Goal: Task Accomplishment & Management: Use online tool/utility

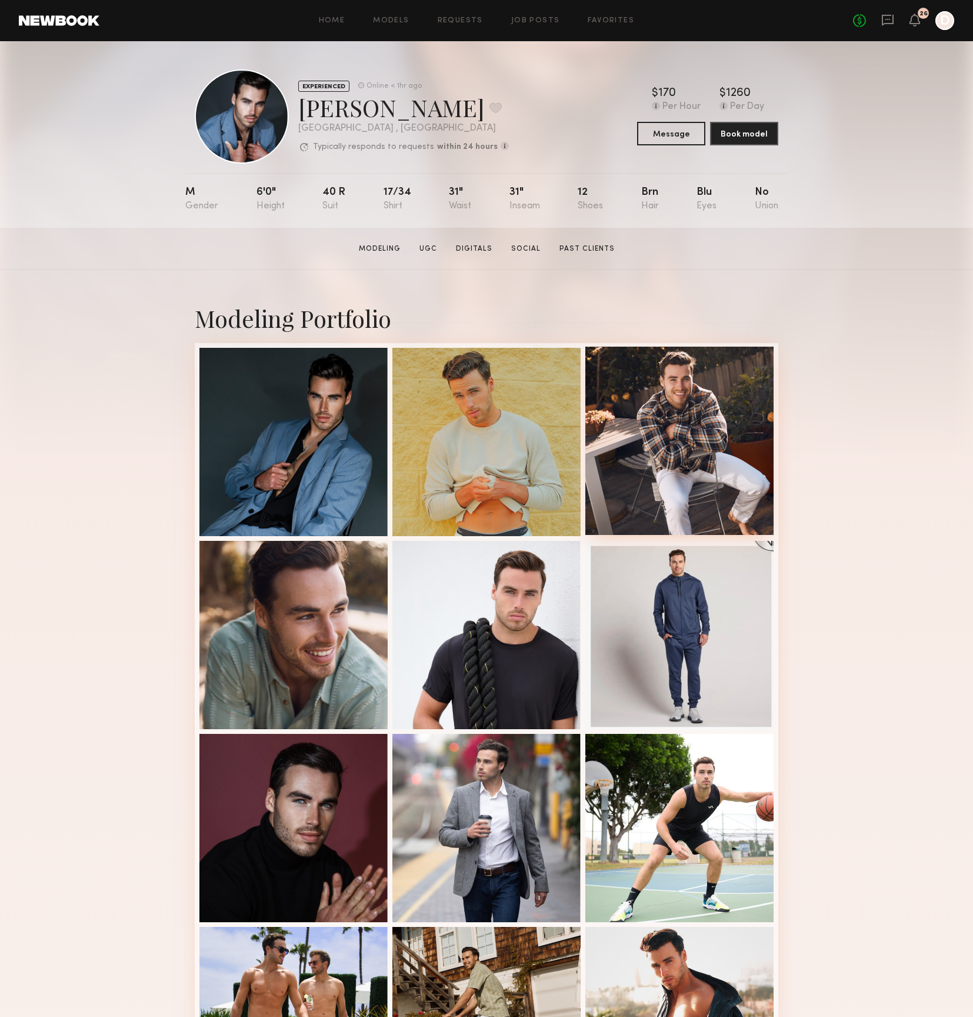
click at [673, 404] on div at bounding box center [679, 441] width 188 height 188
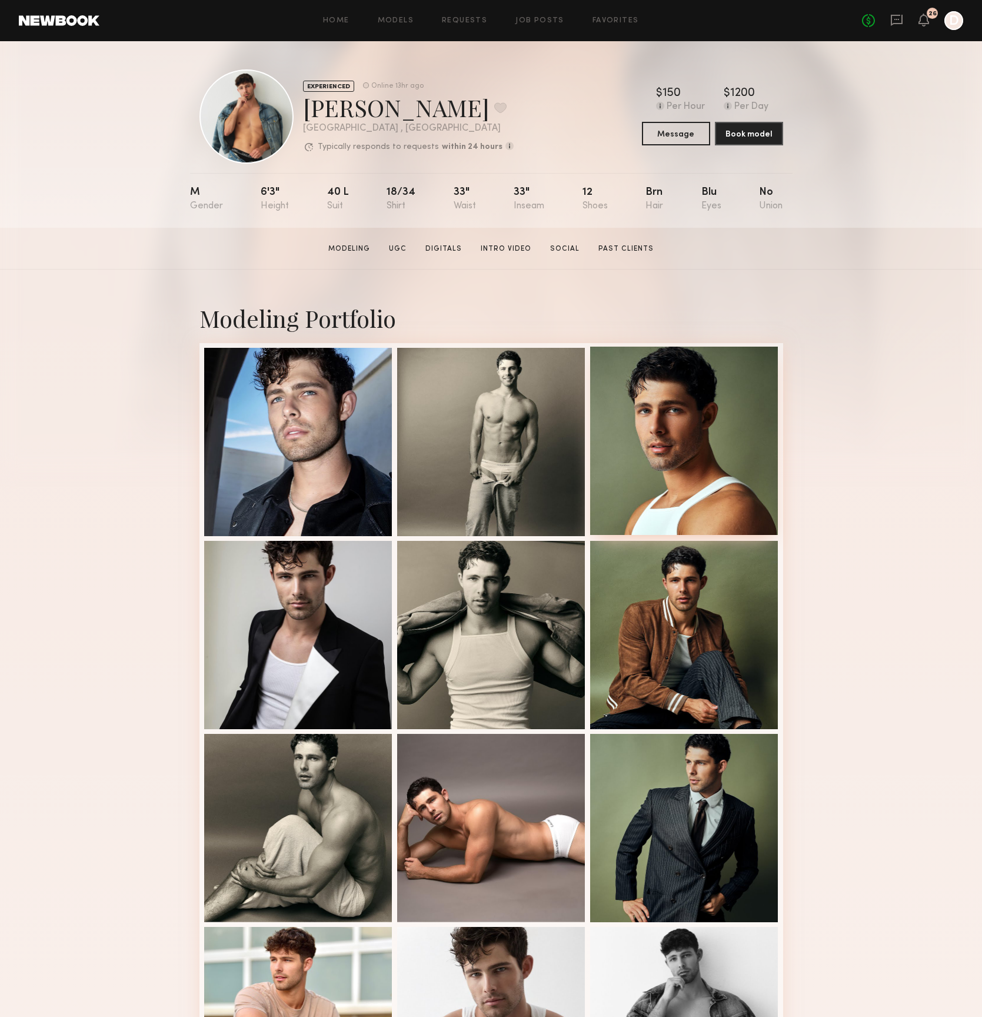
click at [658, 431] on div at bounding box center [684, 441] width 188 height 188
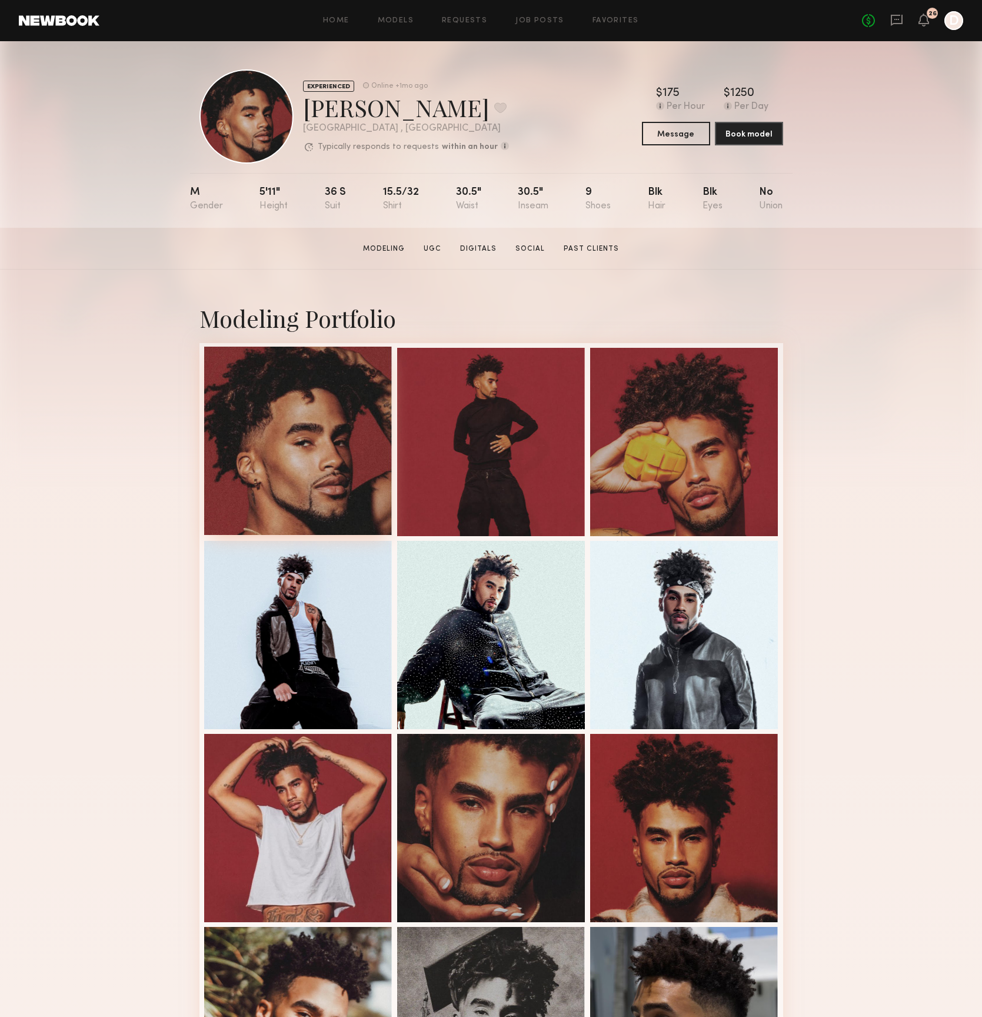
click at [295, 401] on div at bounding box center [298, 441] width 188 height 188
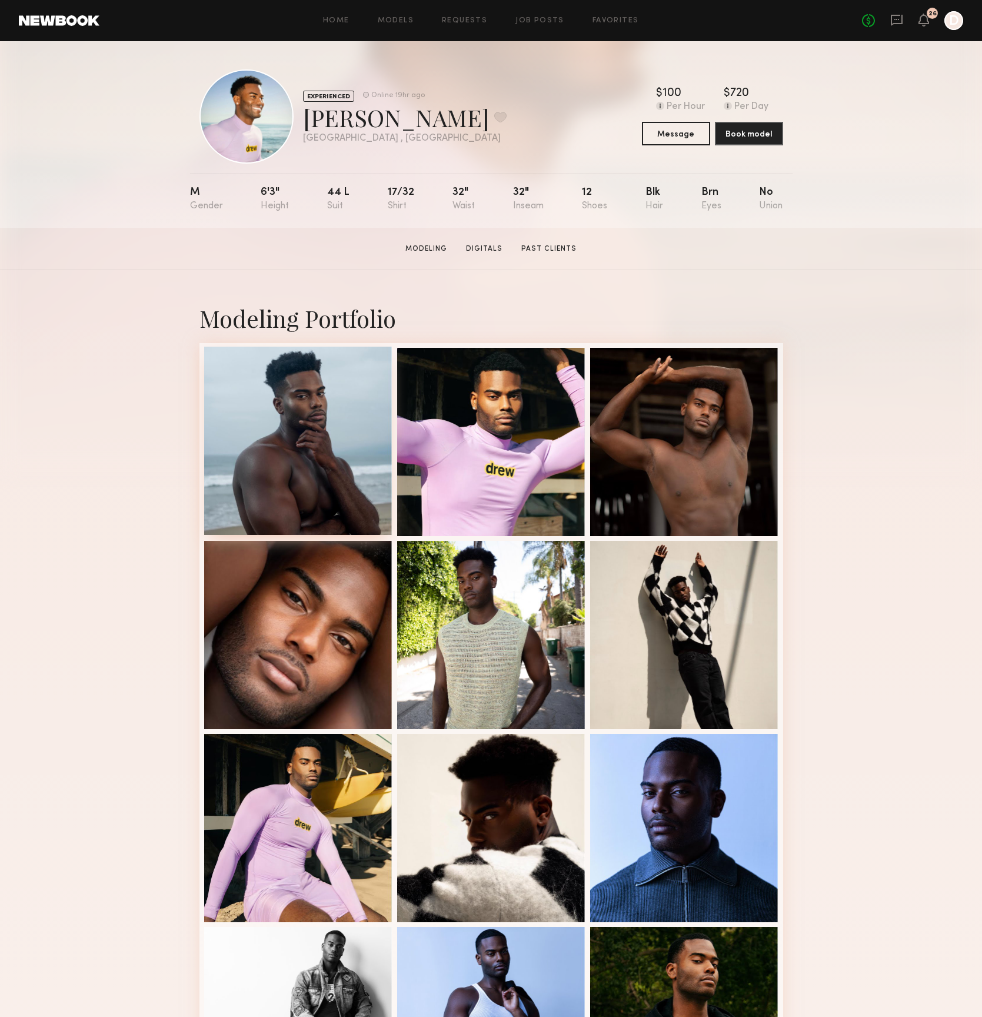
click at [293, 439] on div at bounding box center [298, 441] width 188 height 188
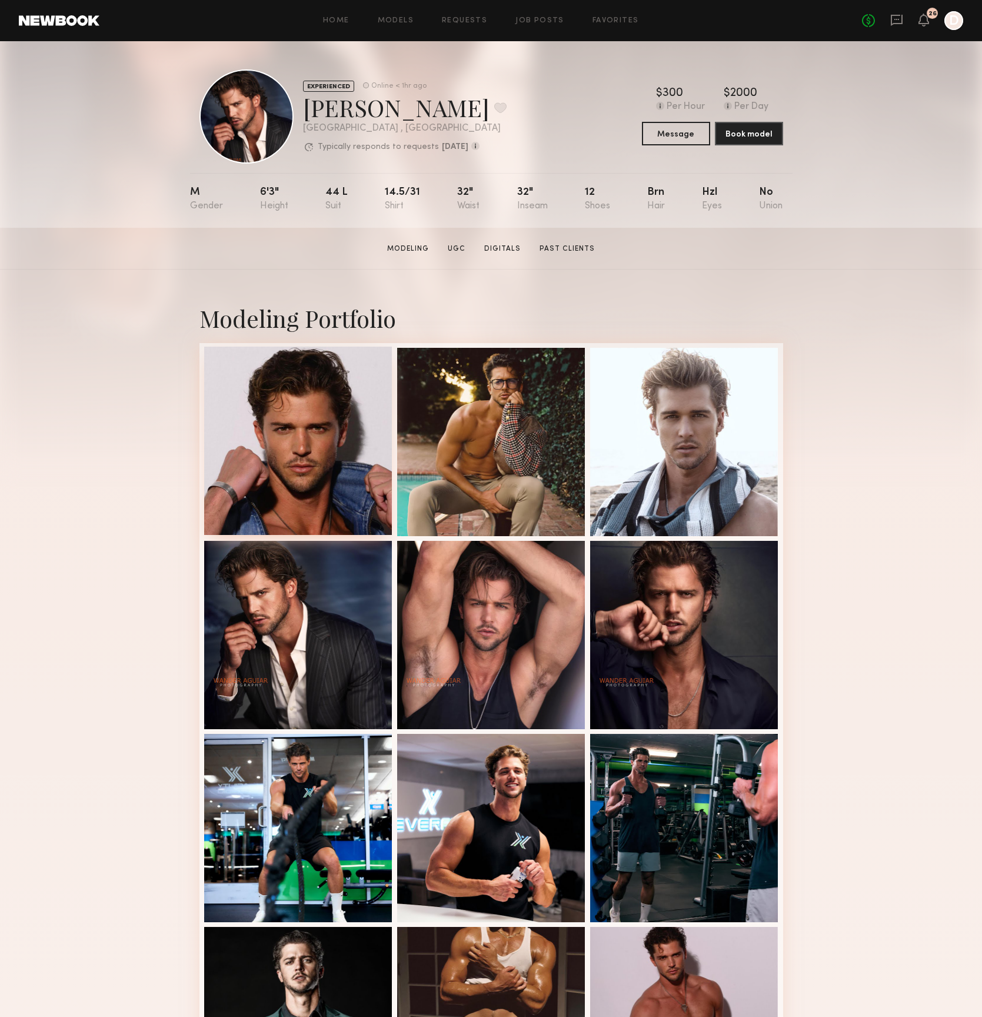
click at [297, 454] on div at bounding box center [298, 441] width 188 height 188
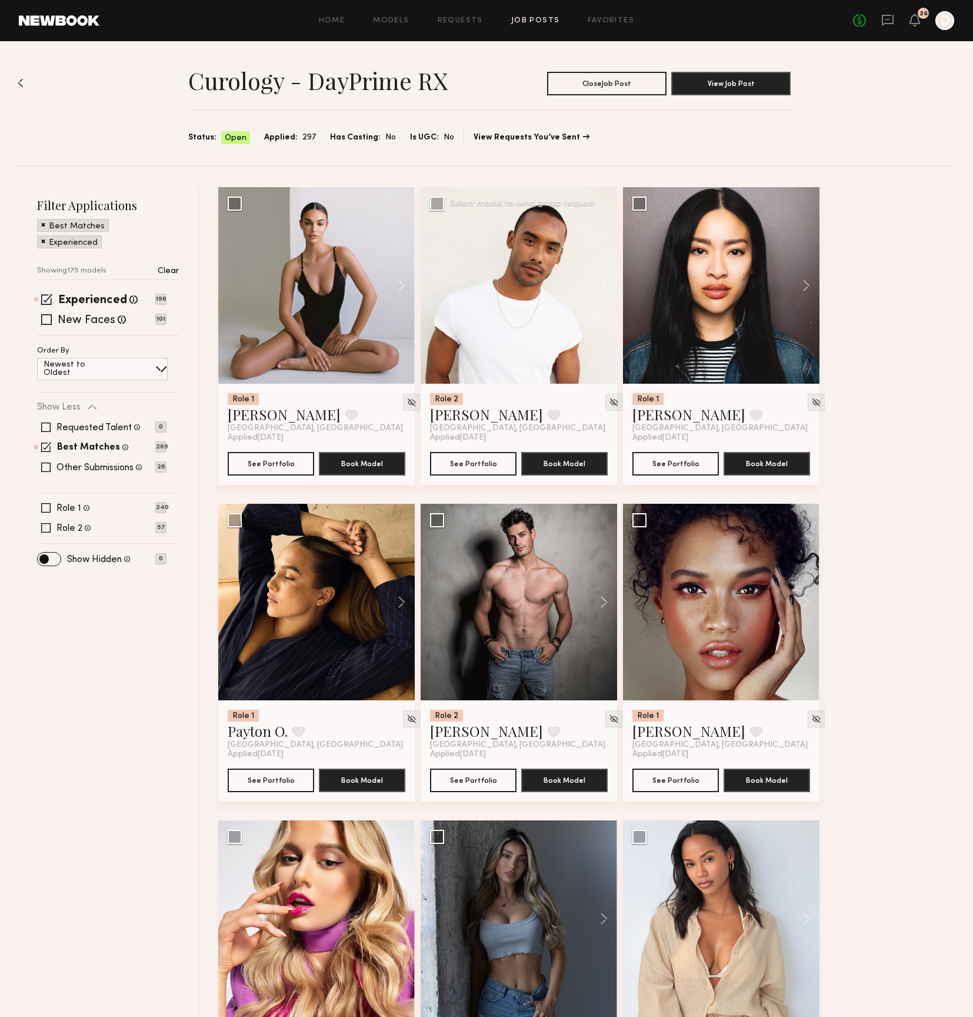
click at [506, 337] on div at bounding box center [519, 285] width 197 height 197
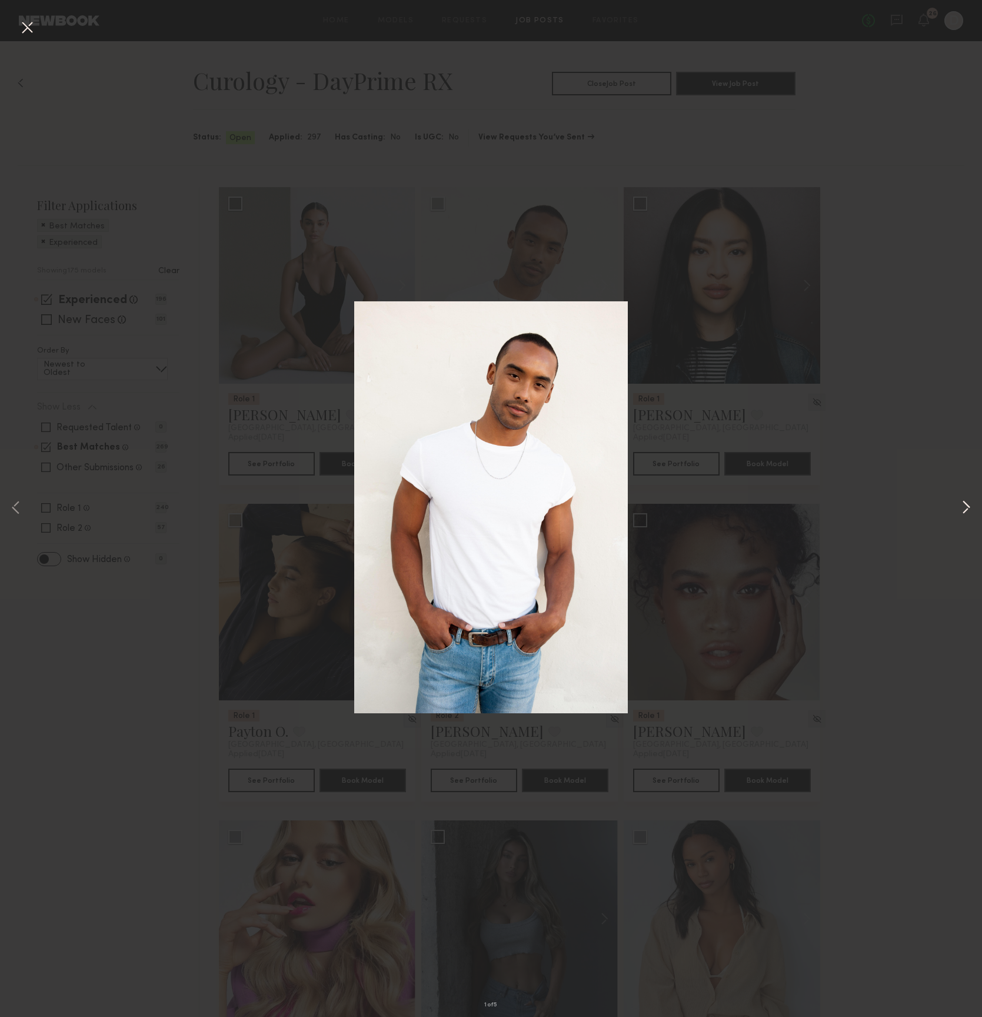
click at [962, 504] on button at bounding box center [966, 508] width 14 height 813
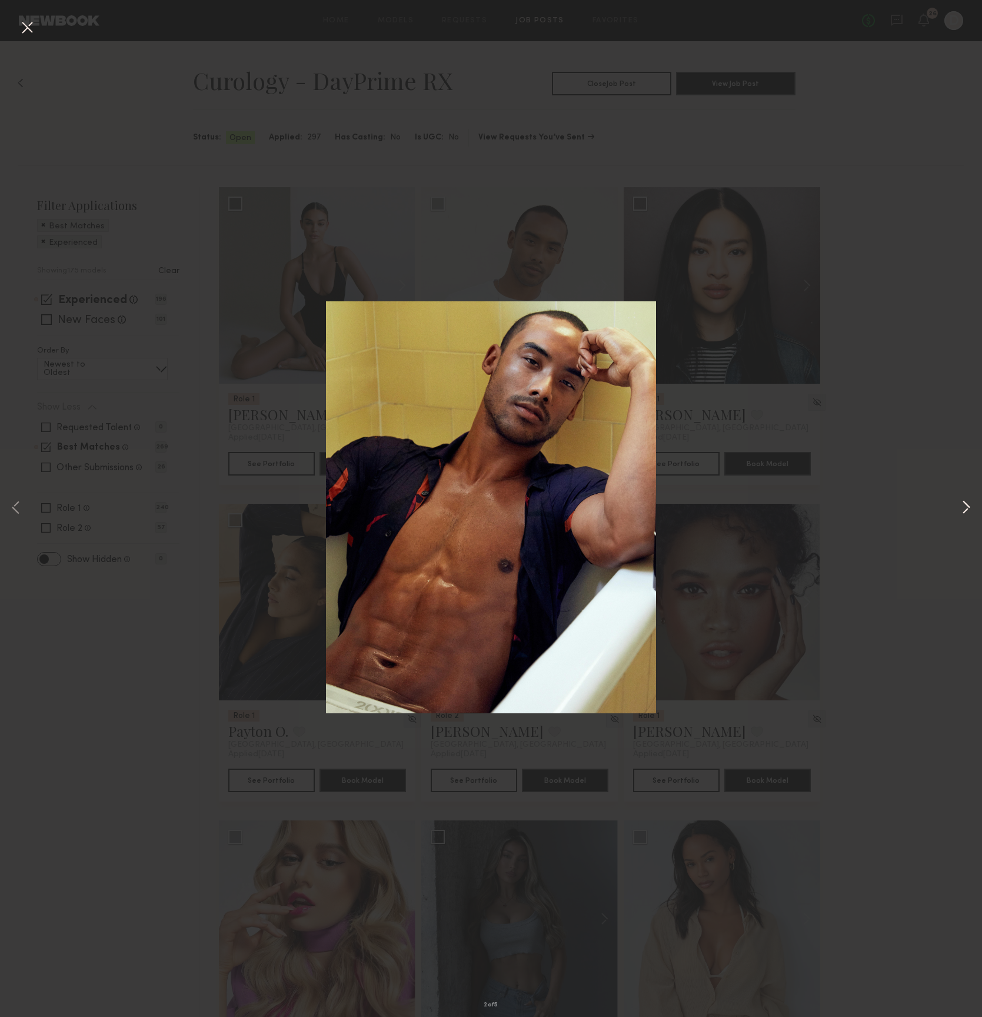
click at [970, 503] on button at bounding box center [966, 508] width 14 height 813
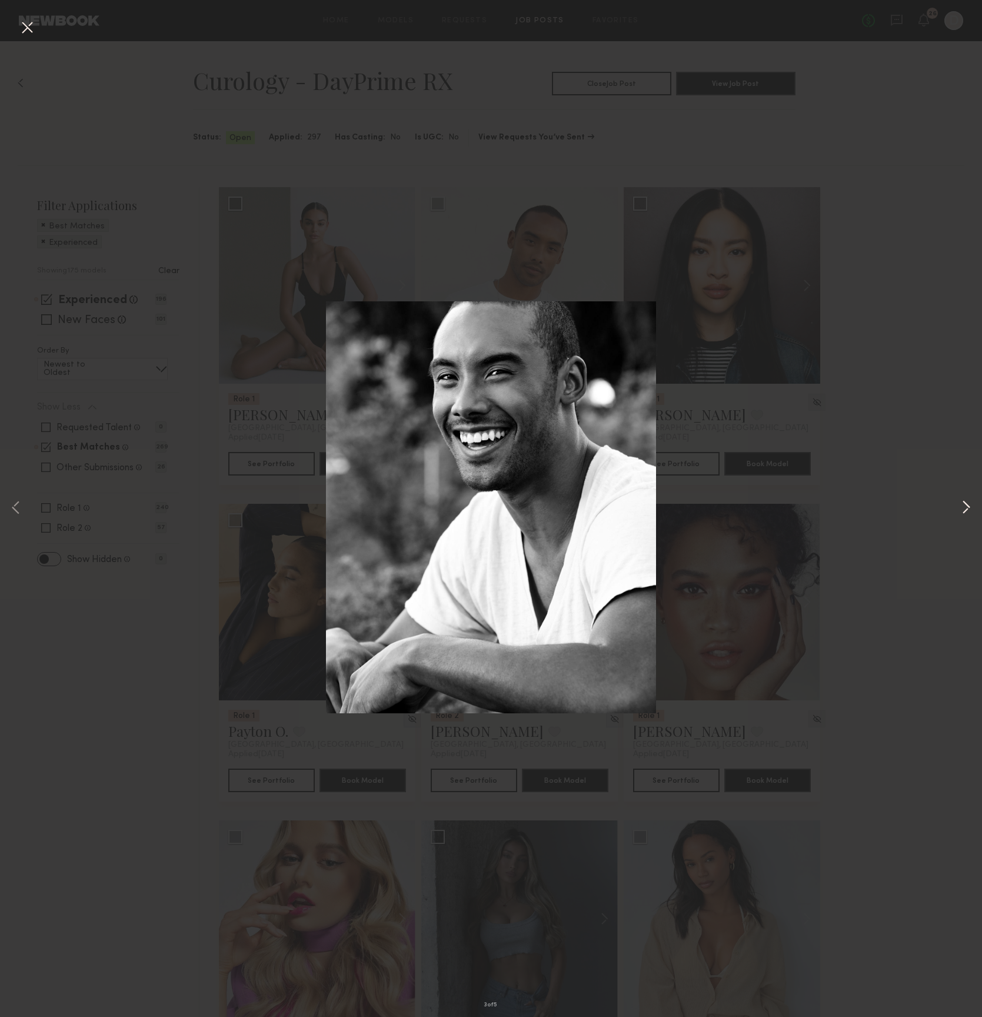
click at [970, 503] on button at bounding box center [966, 508] width 14 height 813
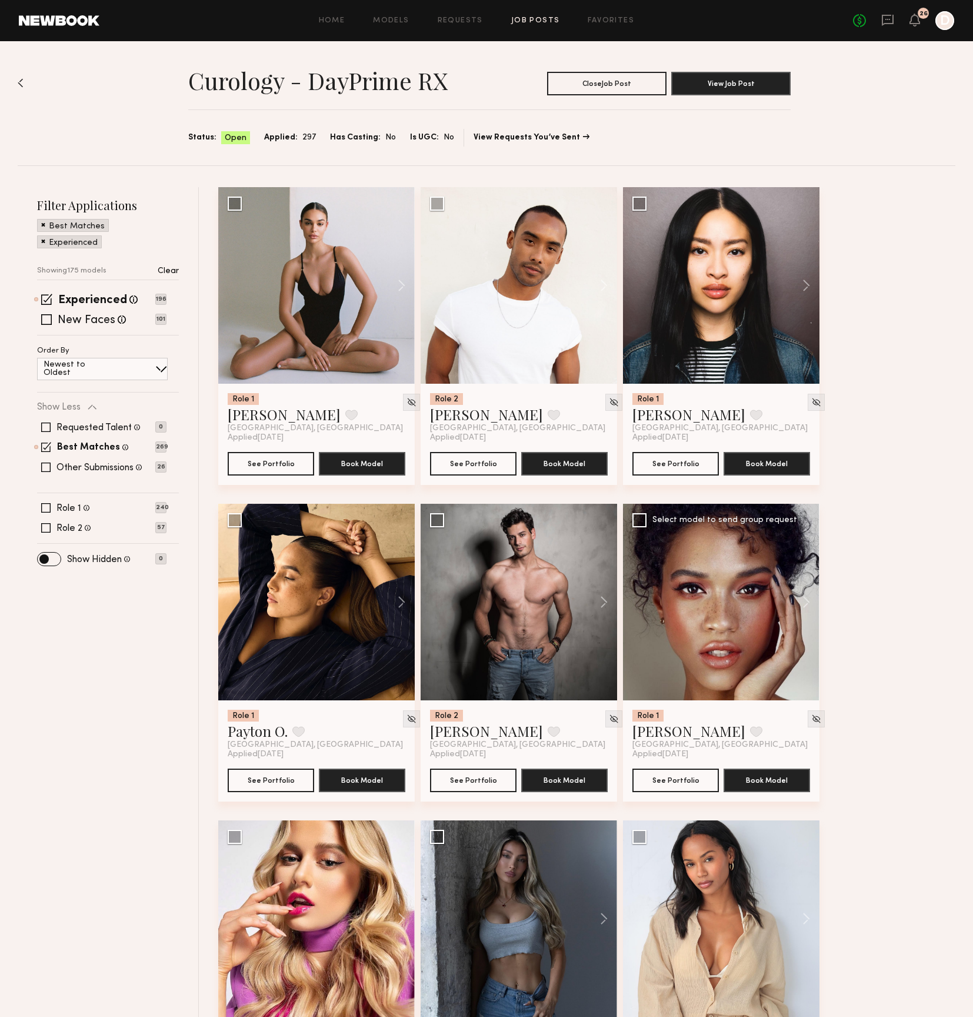
scroll to position [110, 0]
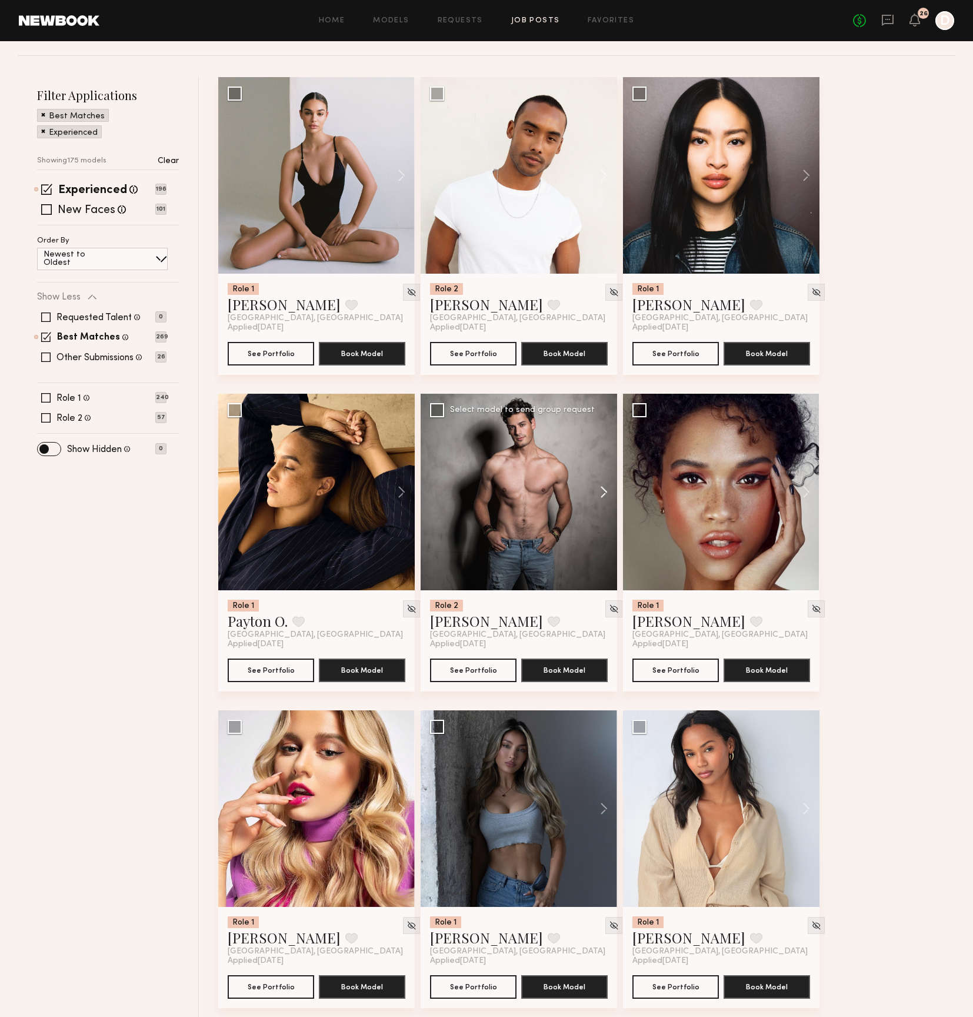
click at [589, 491] on button at bounding box center [599, 492] width 38 height 197
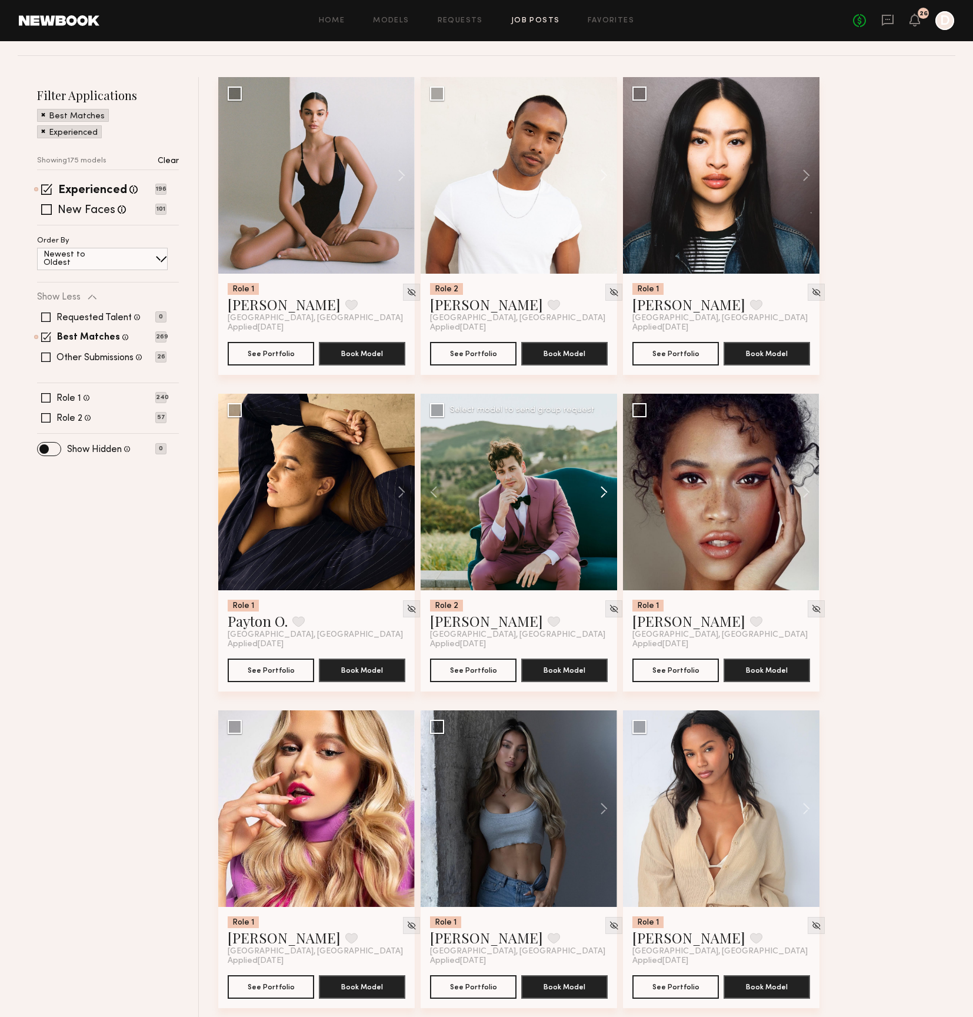
click at [591, 489] on button at bounding box center [599, 492] width 38 height 197
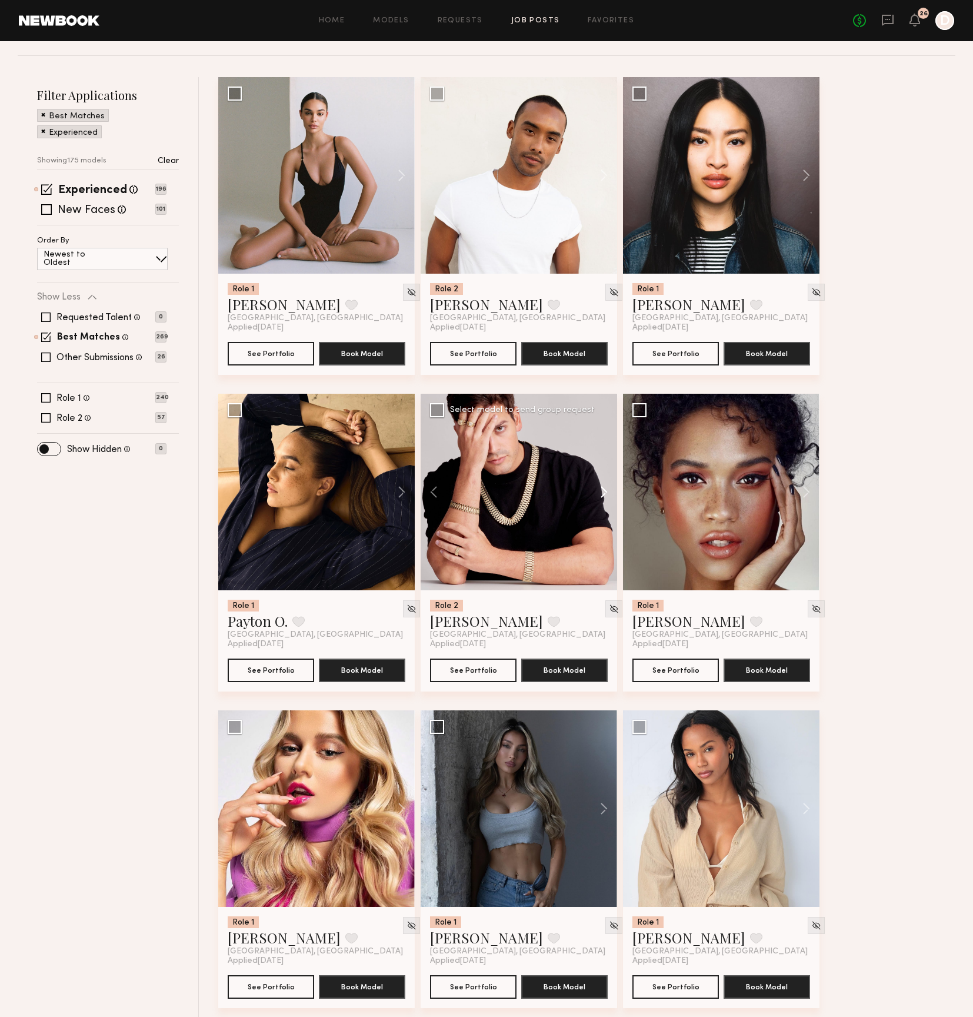
click at [597, 492] on button at bounding box center [599, 492] width 38 height 197
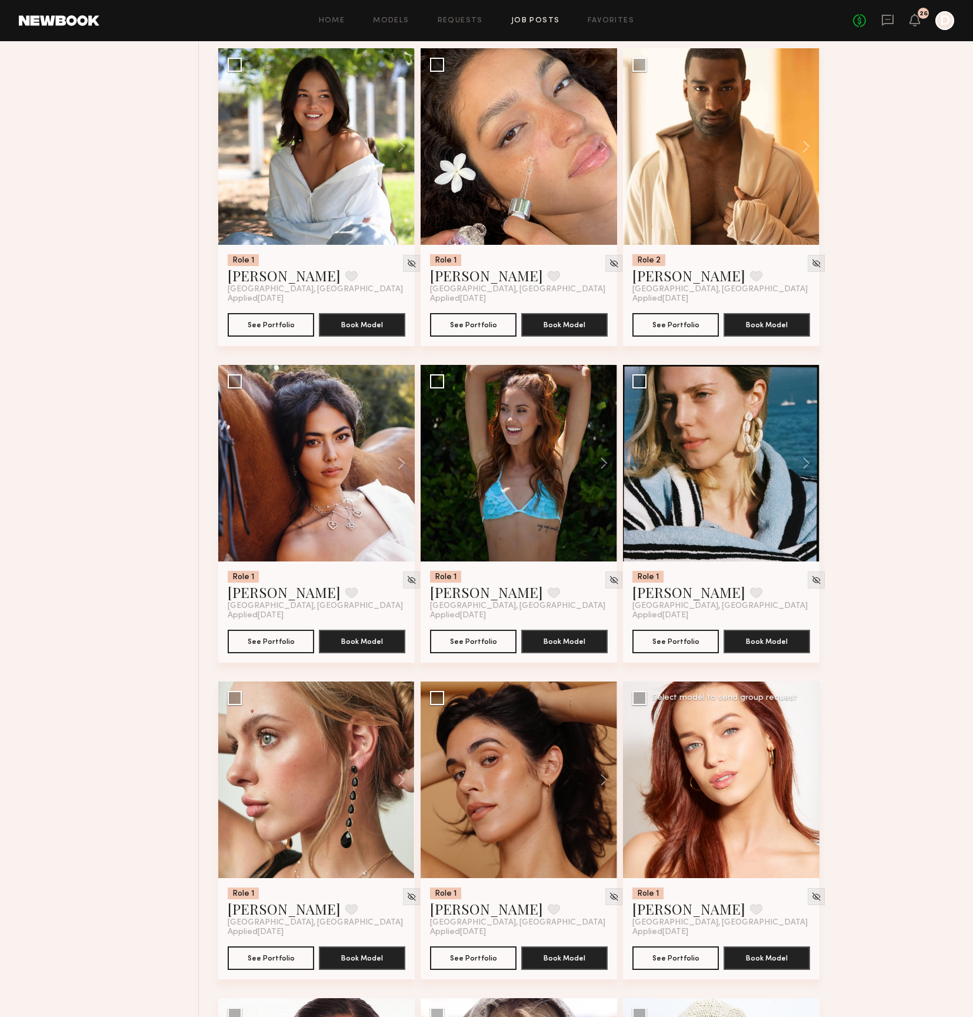
scroll to position [1839, 0]
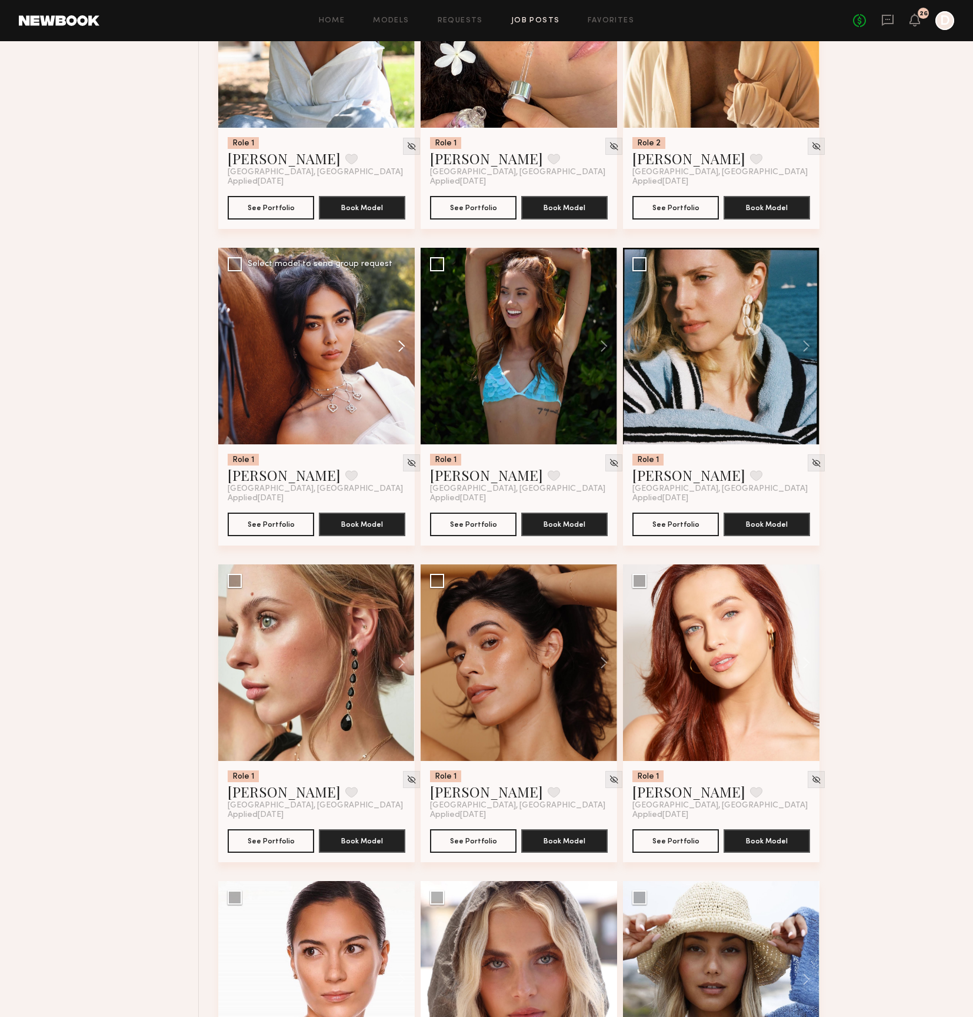
click at [404, 344] on button at bounding box center [396, 346] width 38 height 197
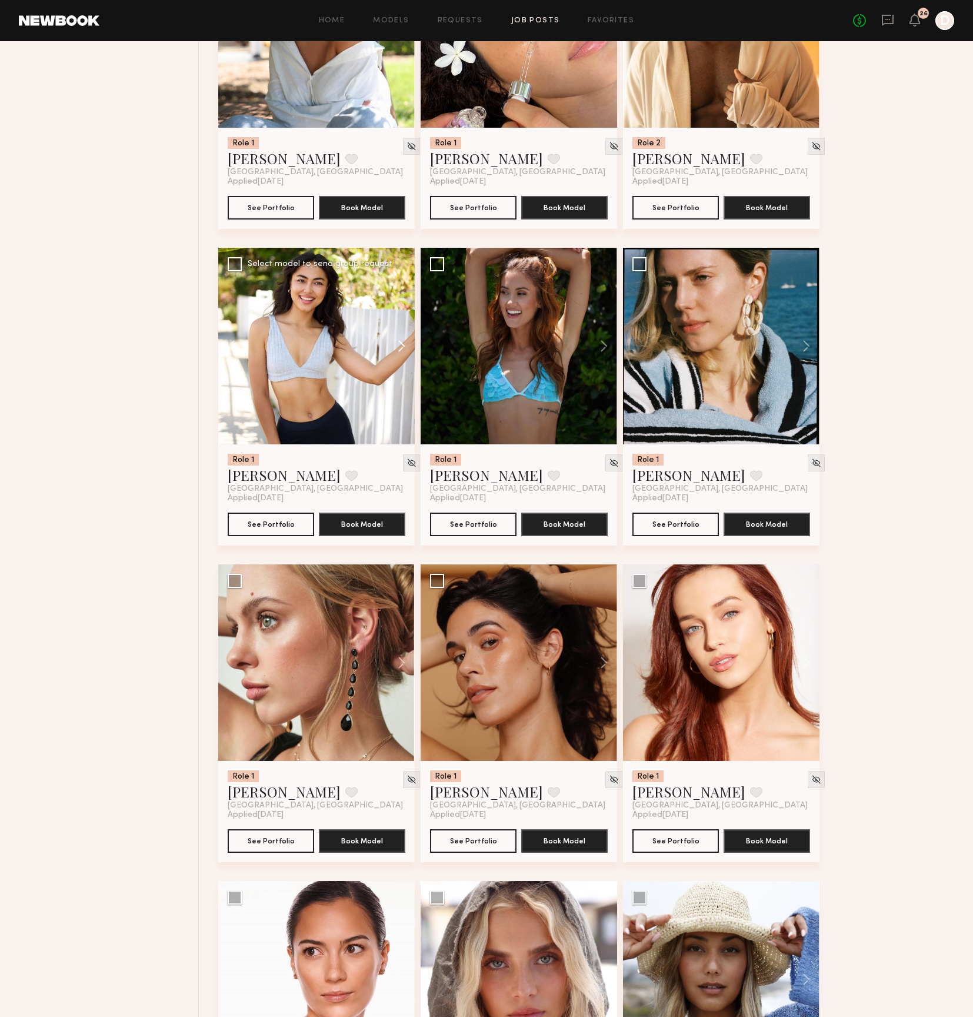
click at [404, 344] on button at bounding box center [396, 346] width 38 height 197
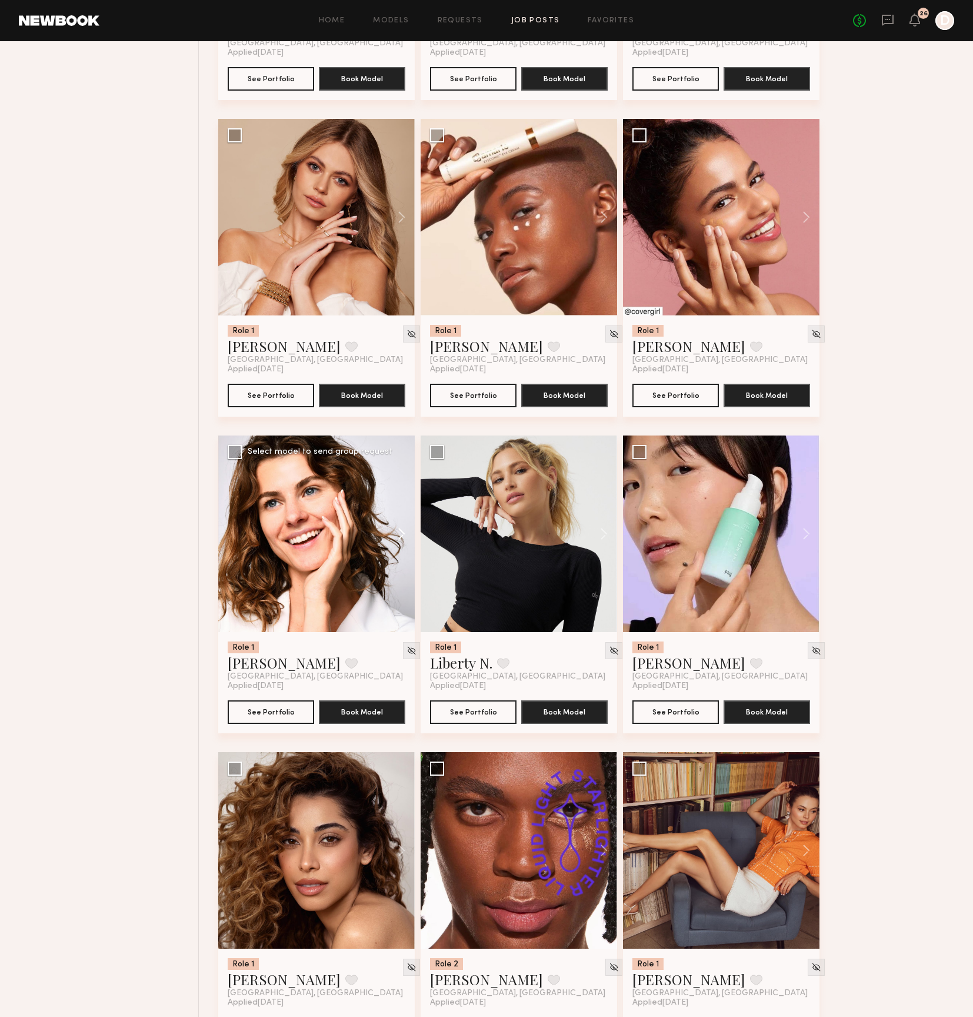
scroll to position [3909, 0]
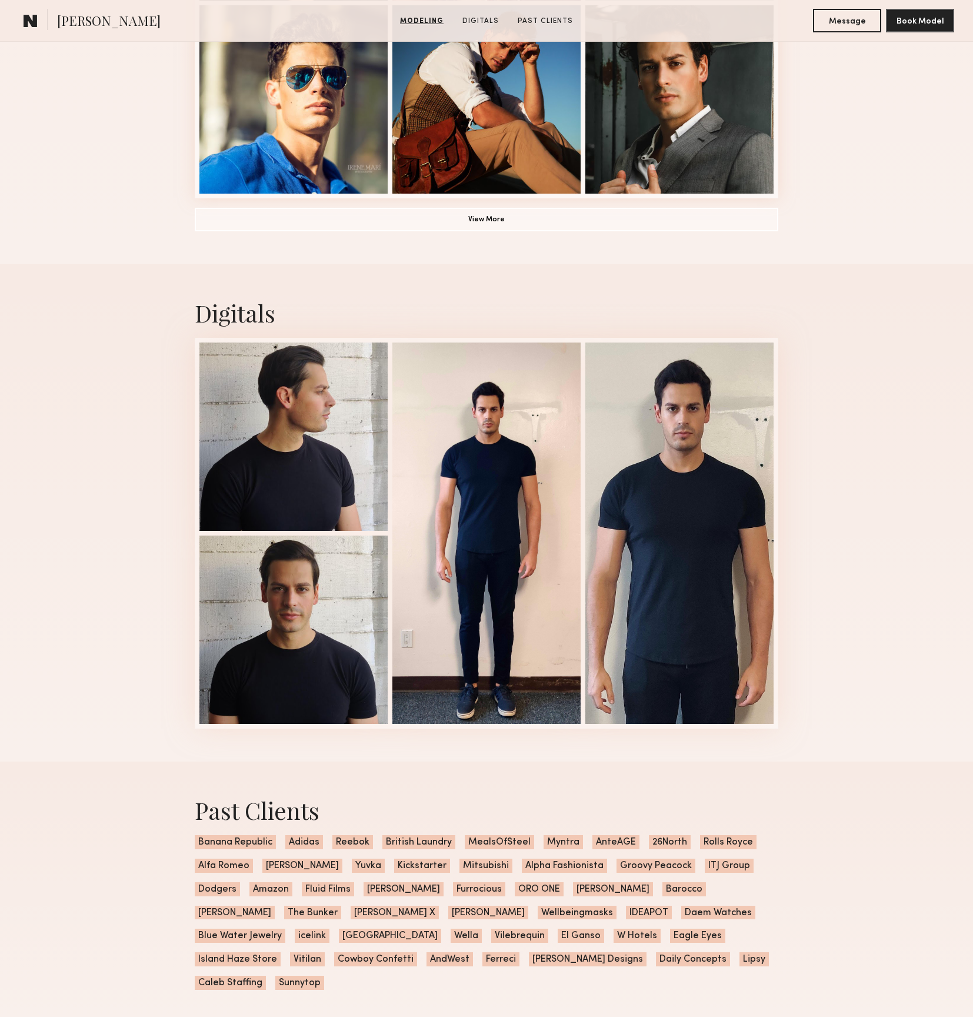
scroll to position [973, 0]
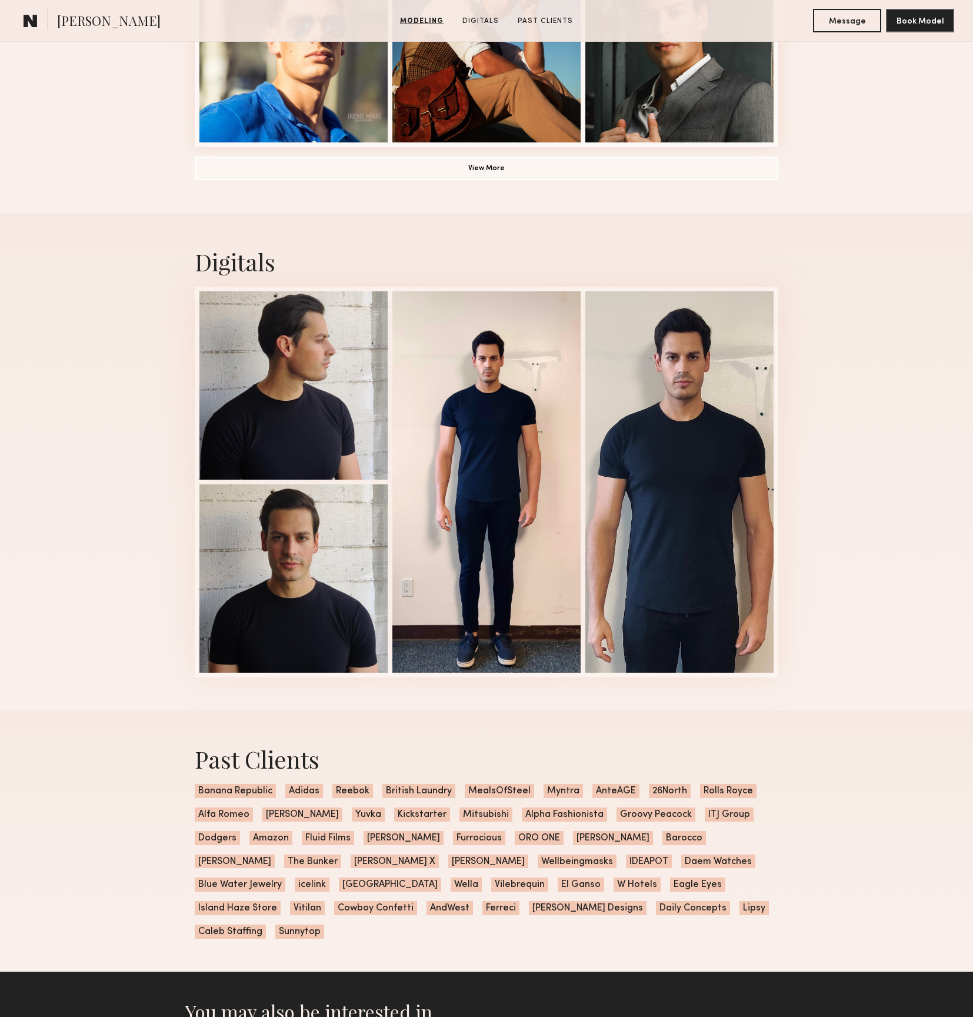
click at [800, 383] on div "Digitals 1 of 4" at bounding box center [486, 461] width 973 height 497
